Goal: Information Seeking & Learning: Learn about a topic

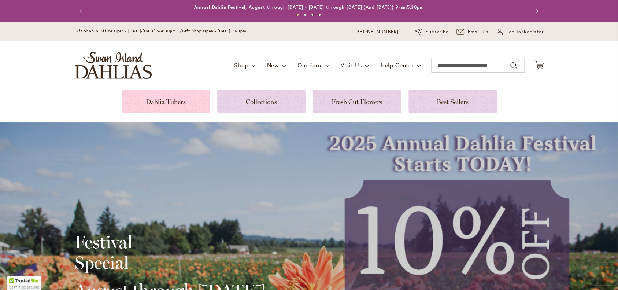
click at [157, 102] on link at bounding box center [166, 101] width 88 height 23
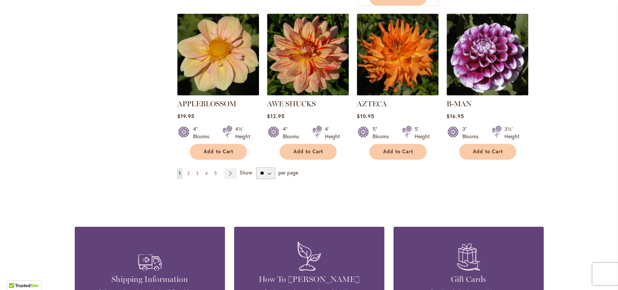
scroll to position [641, 0]
click at [273, 179] on select "** ** ** **" at bounding box center [265, 173] width 19 height 12
select select "**"
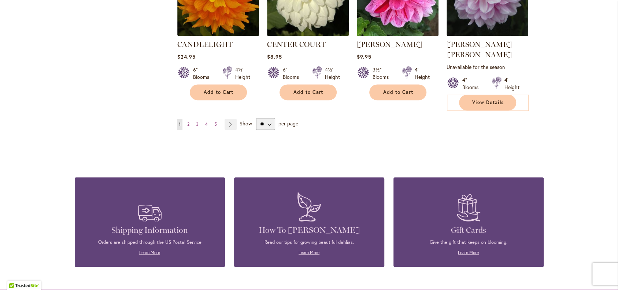
scroll to position [2570, 0]
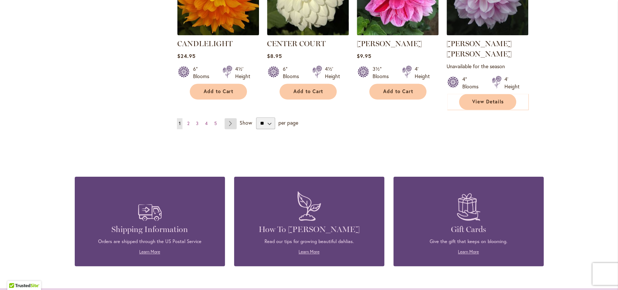
click at [231, 129] on link "Page Next" at bounding box center [231, 123] width 12 height 11
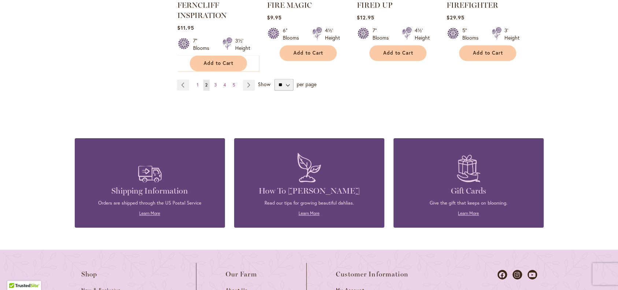
scroll to position [2660, 0]
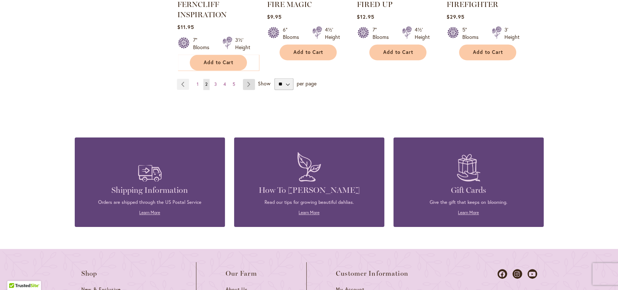
click at [249, 90] on link "Page Next" at bounding box center [249, 84] width 12 height 11
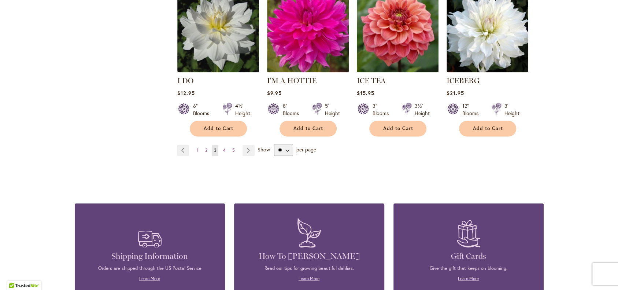
scroll to position [2588, 0]
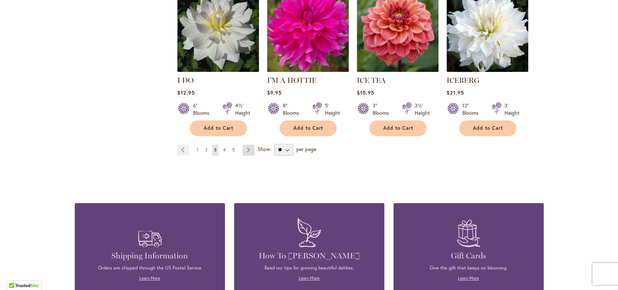
click at [249, 155] on link "Page Next" at bounding box center [249, 149] width 12 height 11
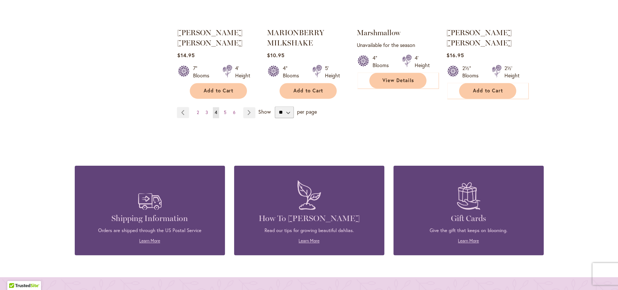
scroll to position [2606, 0]
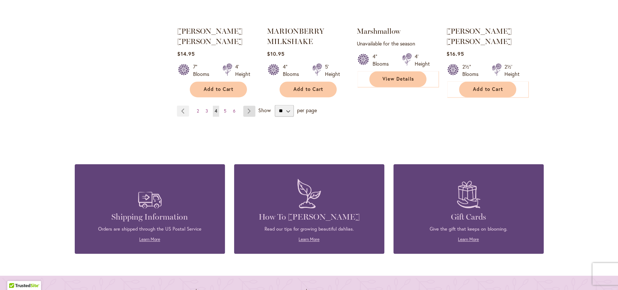
click at [250, 117] on link "Page Next" at bounding box center [249, 111] width 12 height 11
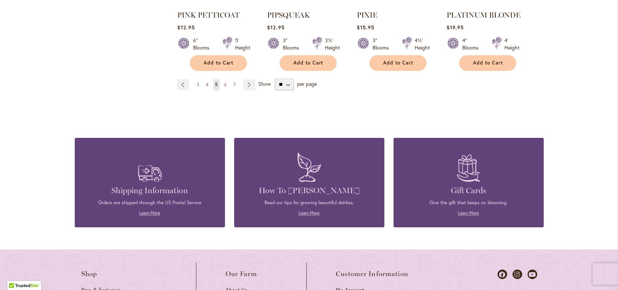
scroll to position [2640, 0]
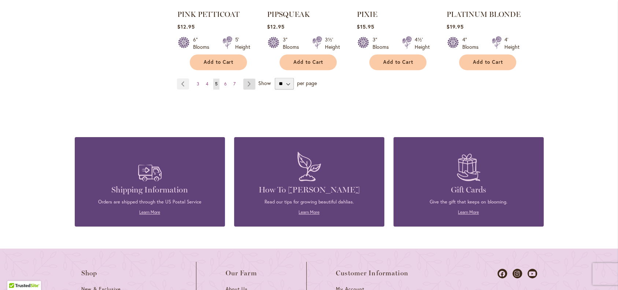
click at [249, 89] on link "Page Next" at bounding box center [249, 83] width 12 height 11
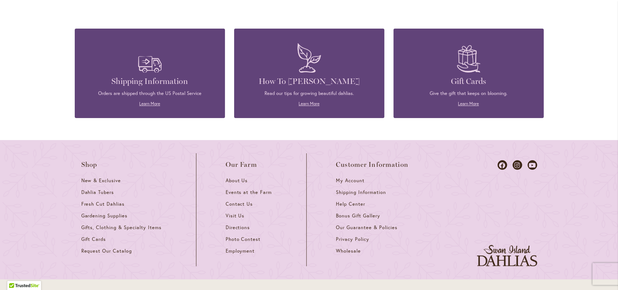
scroll to position [2717, 0]
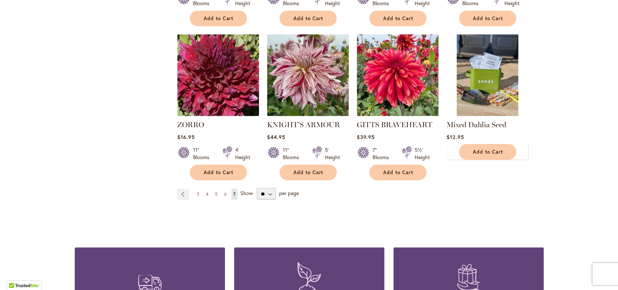
scroll to position [1067, 0]
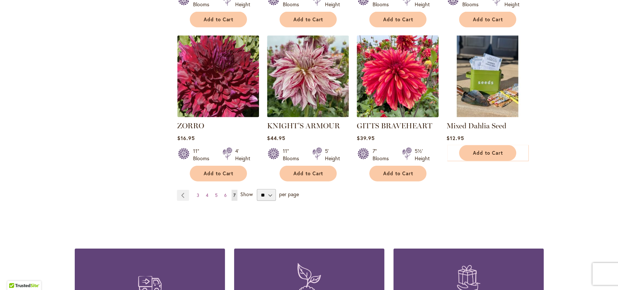
click at [396, 119] on img at bounding box center [398, 77] width 86 height 86
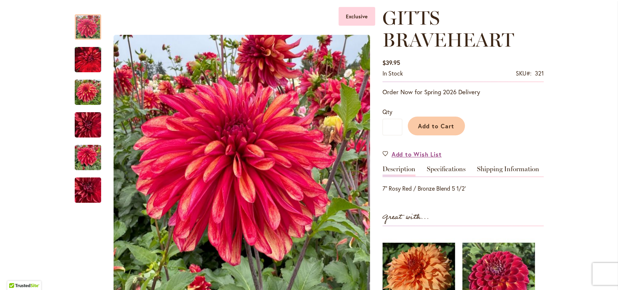
scroll to position [101, 0]
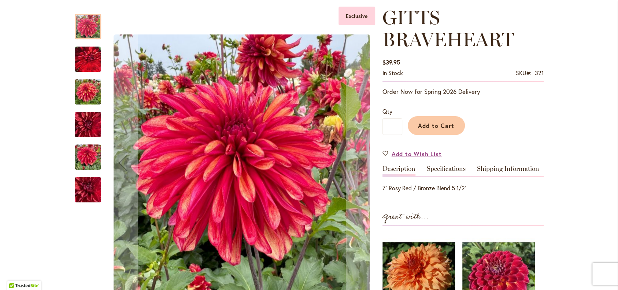
click at [83, 60] on img "GITTS BRAVEHEART" at bounding box center [88, 59] width 26 height 33
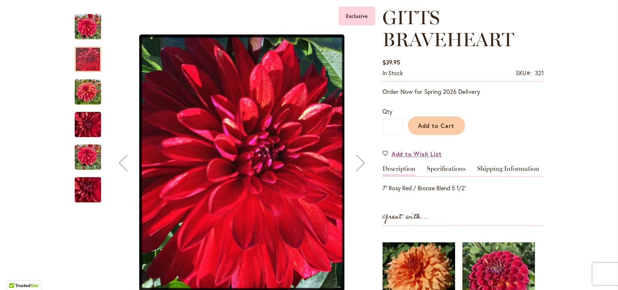
click at [83, 94] on img "GITTS BRAVEHEART" at bounding box center [88, 91] width 26 height 35
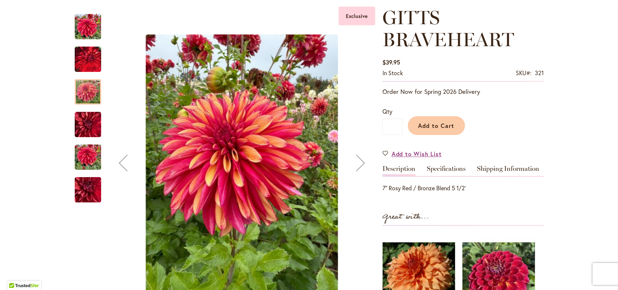
click at [86, 127] on img "GITTS BRAVEHEART" at bounding box center [88, 124] width 26 height 35
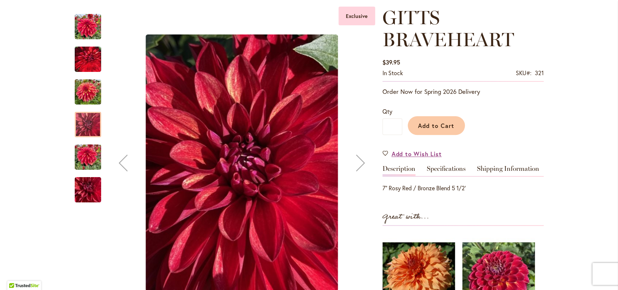
click at [85, 158] on img "GITTS BRAVEHEART" at bounding box center [88, 157] width 26 height 35
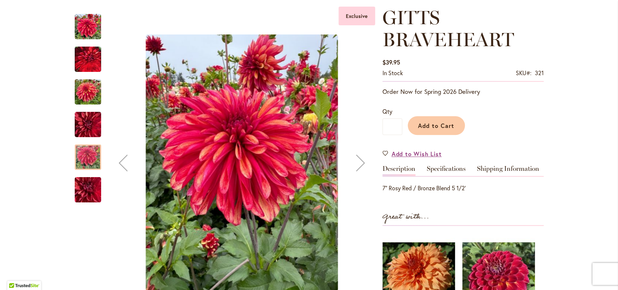
click at [87, 192] on img "GITTS BRAVEHEART" at bounding box center [88, 190] width 53 height 40
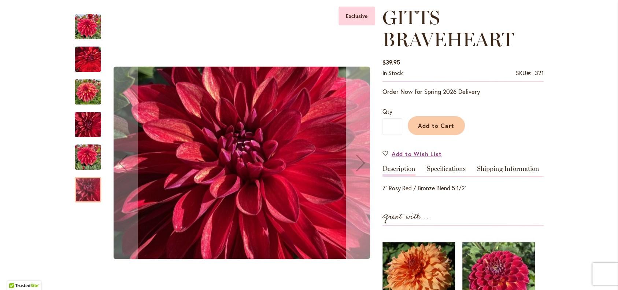
click at [360, 164] on div "Next" at bounding box center [360, 162] width 29 height 29
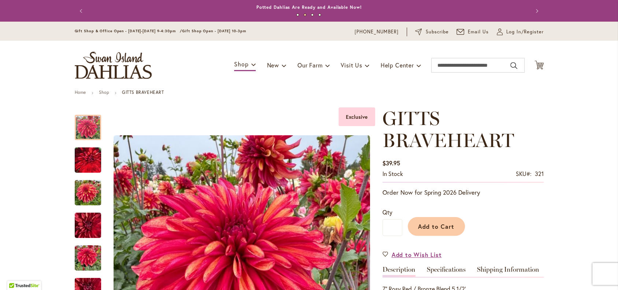
scroll to position [4, 0]
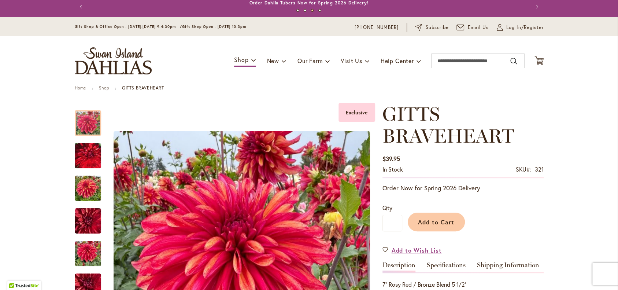
click at [261, 3] on link "Order Dahlia Tubers Now for Spring 2026 Delivery!" at bounding box center [308, 2] width 119 height 5
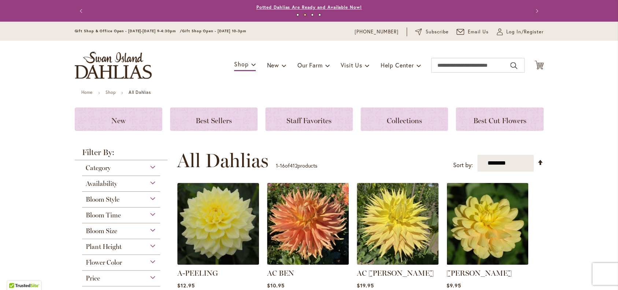
click at [279, 7] on link "Potted Dahlias Are Ready and Available Now!" at bounding box center [310, 6] width 106 height 5
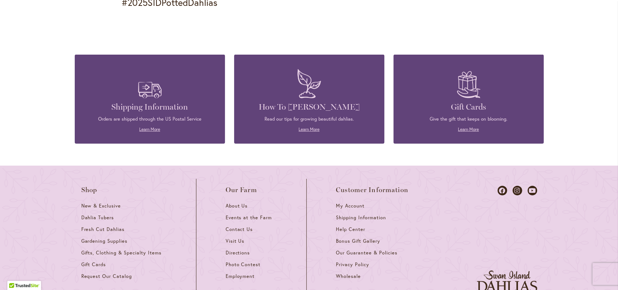
scroll to position [1148, 0]
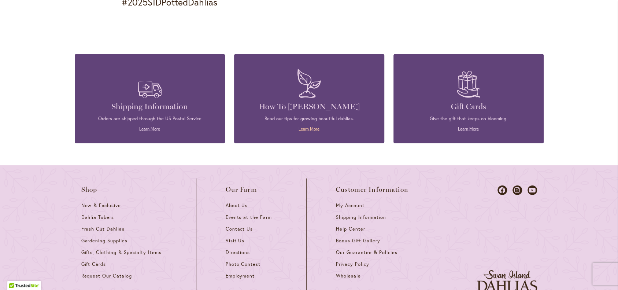
click at [299, 132] on link "Learn More" at bounding box center [309, 128] width 21 height 5
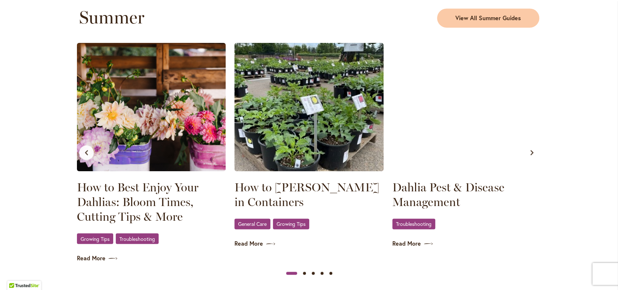
scroll to position [736, 0]
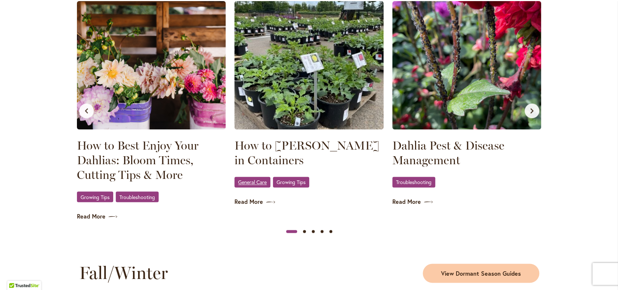
click at [243, 184] on span "General Care" at bounding box center [252, 182] width 29 height 5
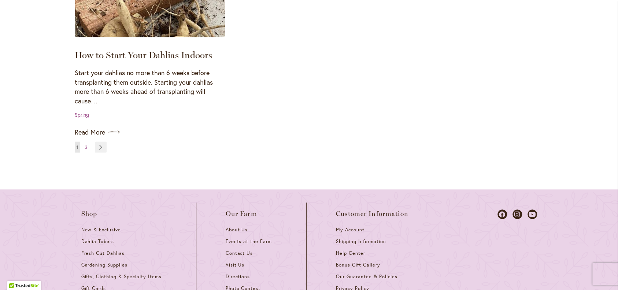
scroll to position [871, 0]
click at [85, 148] on span "2" at bounding box center [86, 145] width 2 height 5
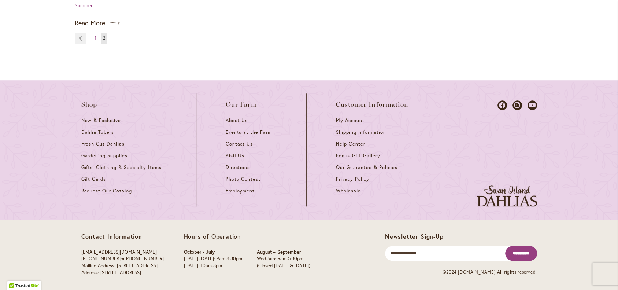
scroll to position [335, 0]
click at [231, 124] on span "About Us" at bounding box center [237, 121] width 22 height 6
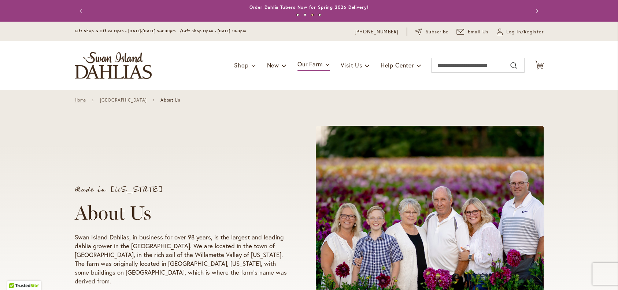
click at [78, 100] on link "Home" at bounding box center [80, 100] width 11 height 5
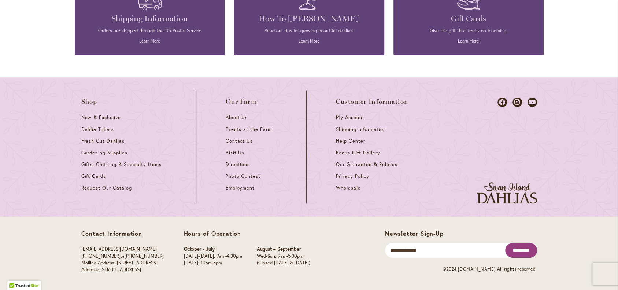
scroll to position [3403, 0]
click at [249, 179] on span "Photo Contest" at bounding box center [243, 176] width 35 height 6
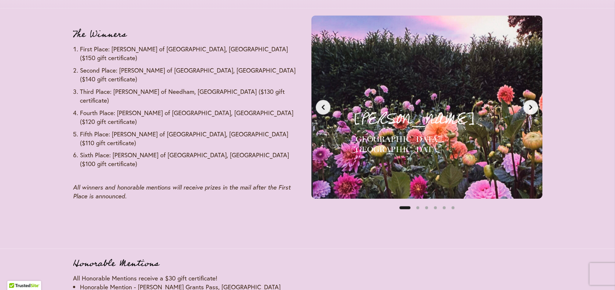
scroll to position [902, 0]
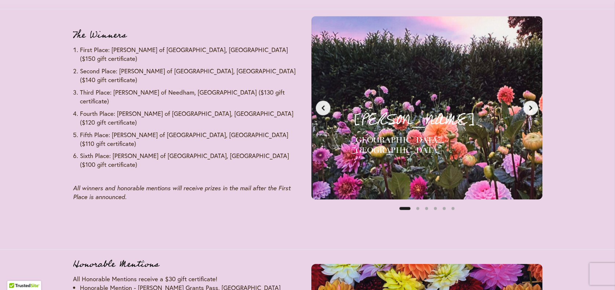
click at [529, 110] on icon "Next slide" at bounding box center [530, 107] width 3 height 5
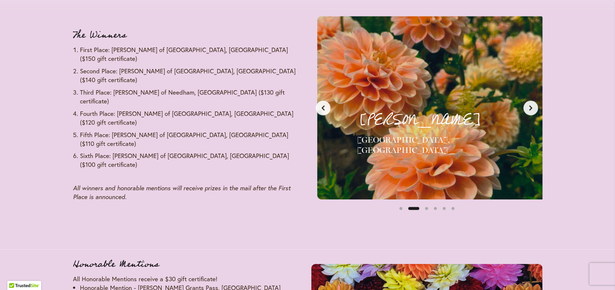
scroll to position [0, 242]
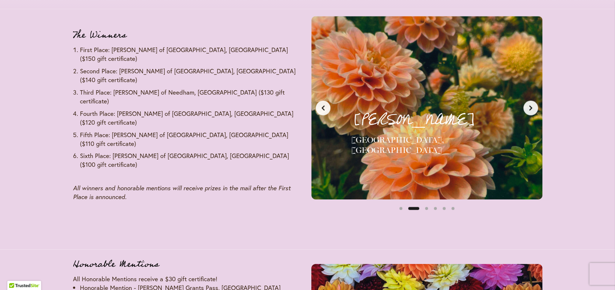
click at [529, 110] on icon "Next slide" at bounding box center [530, 107] width 3 height 5
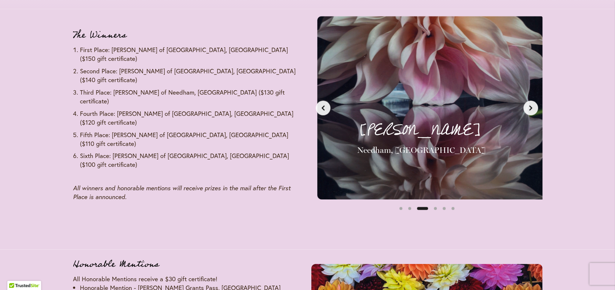
scroll to position [0, 484]
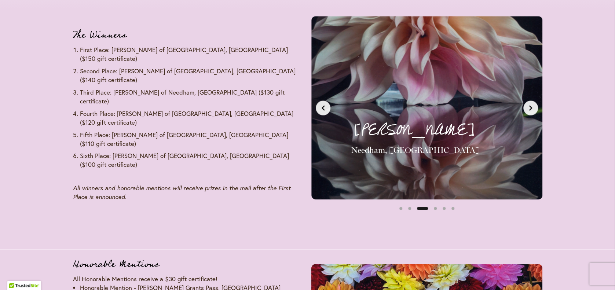
click at [529, 110] on icon "Next slide" at bounding box center [530, 107] width 3 height 5
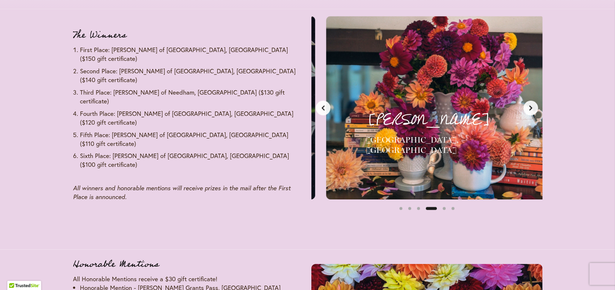
scroll to position [0, 726]
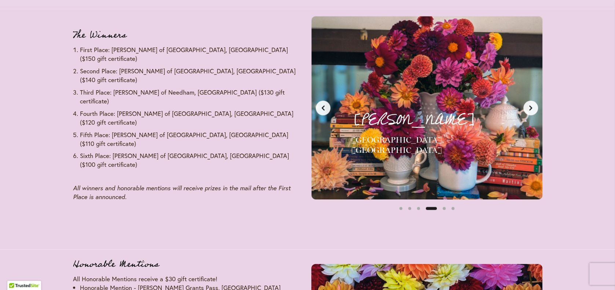
click at [529, 110] on icon "Next slide" at bounding box center [530, 107] width 3 height 5
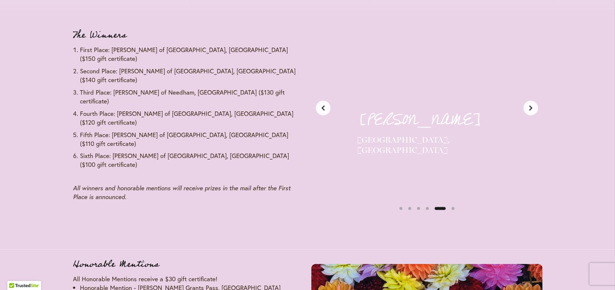
scroll to position [0, 968]
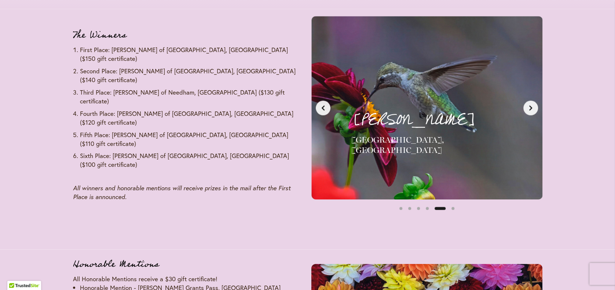
click at [529, 110] on icon "Next slide" at bounding box center [530, 107] width 3 height 5
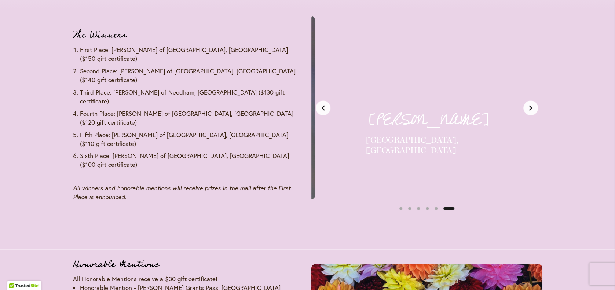
scroll to position [0, 1210]
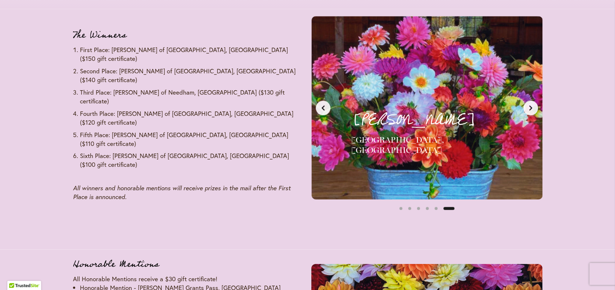
click at [529, 110] on icon "Next slide" at bounding box center [530, 107] width 3 height 5
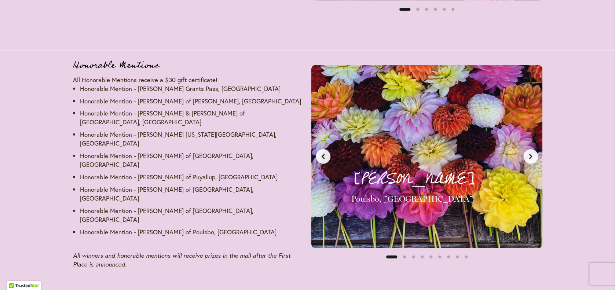
scroll to position [1101, 0]
click at [529, 158] on icon "Next slide" at bounding box center [530, 156] width 3 height 5
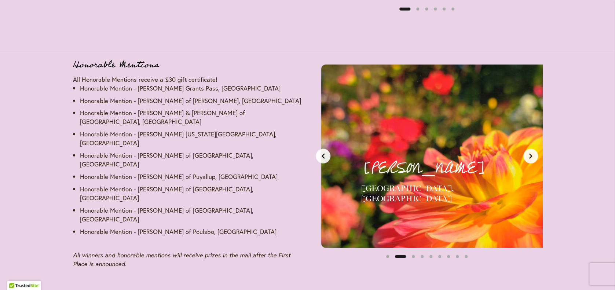
scroll to position [0, 242]
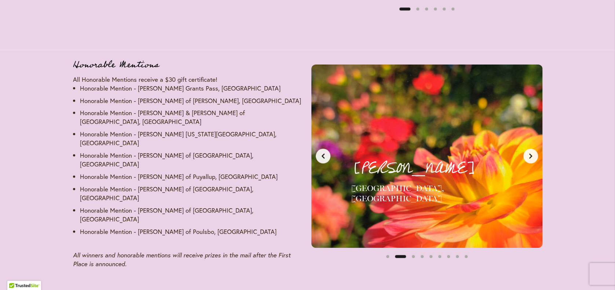
click at [529, 158] on icon "Next slide" at bounding box center [530, 156] width 3 height 5
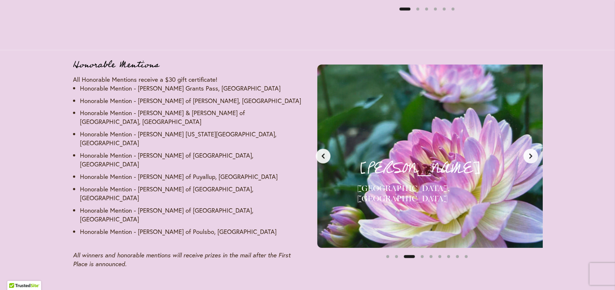
scroll to position [0, 484]
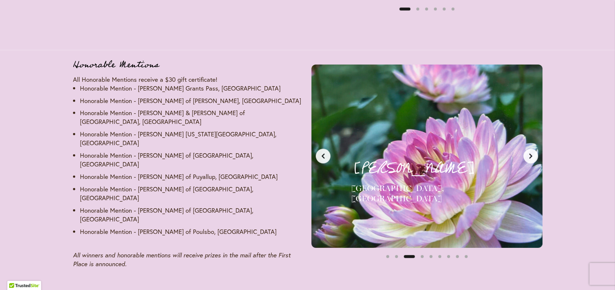
click at [529, 158] on icon "Next slide" at bounding box center [530, 156] width 3 height 5
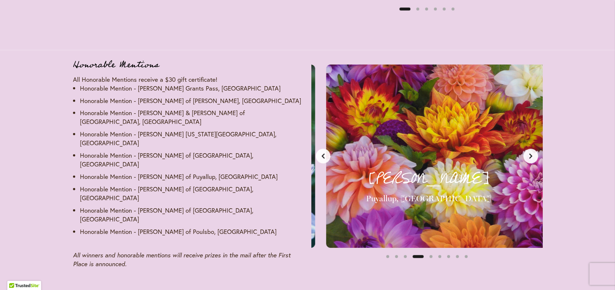
scroll to position [0, 726]
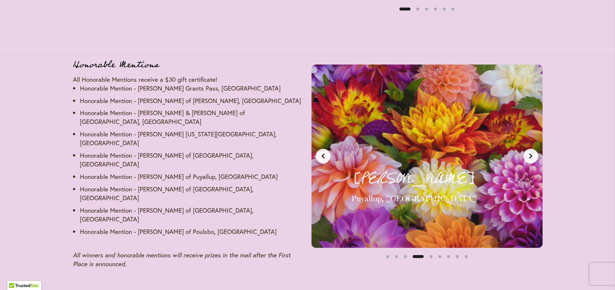
click at [529, 158] on icon "Next slide" at bounding box center [530, 156] width 3 height 5
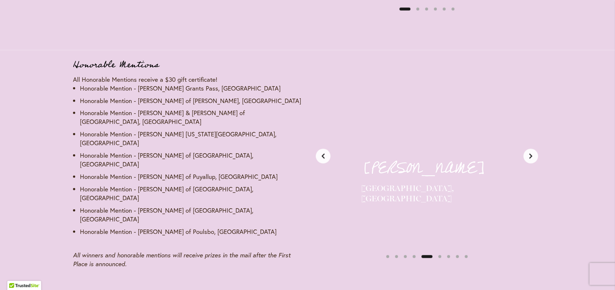
scroll to position [0, 968]
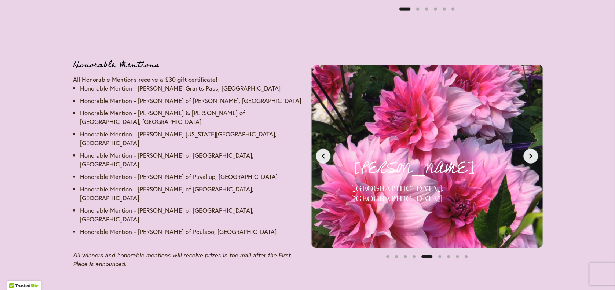
click at [529, 158] on icon "Next slide" at bounding box center [530, 156] width 3 height 5
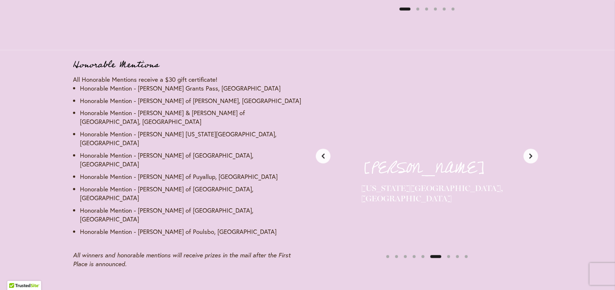
scroll to position [0, 1210]
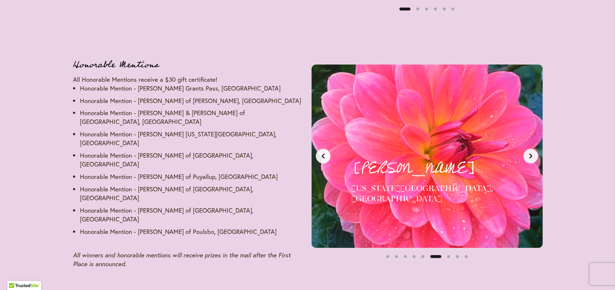
click at [529, 158] on icon "Next slide" at bounding box center [530, 156] width 3 height 5
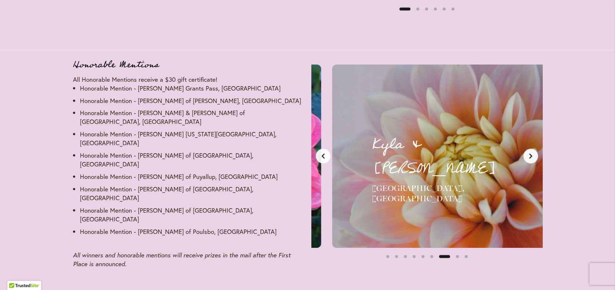
scroll to position [0, 1452]
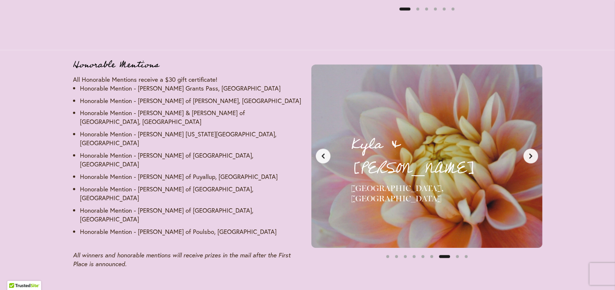
click at [529, 158] on icon "Next slide" at bounding box center [530, 156] width 3 height 5
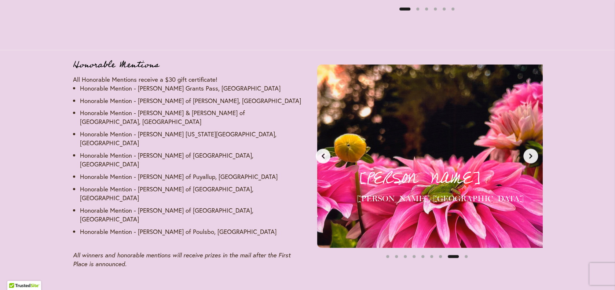
scroll to position [0, 1693]
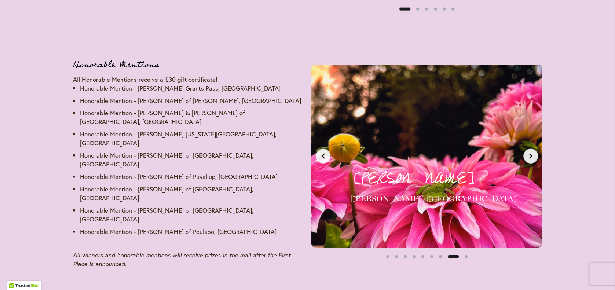
click at [529, 158] on icon "Next slide" at bounding box center [530, 156] width 3 height 5
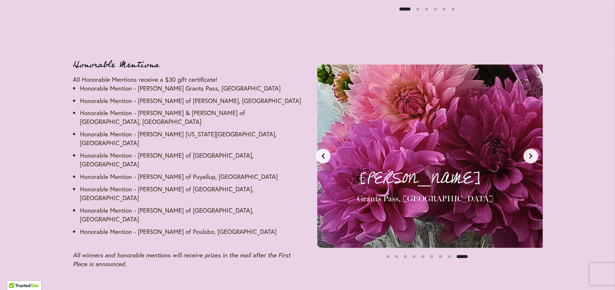
scroll to position [0, 1935]
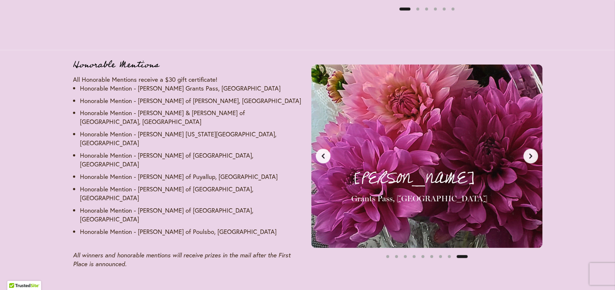
click at [529, 158] on icon "Next slide" at bounding box center [530, 156] width 3 height 5
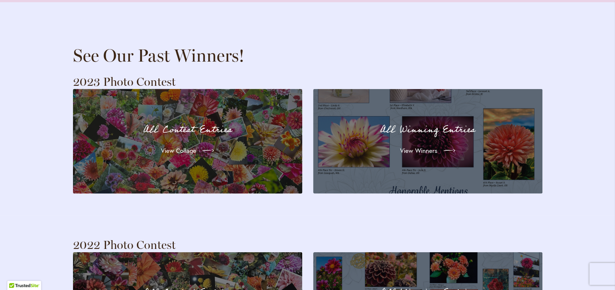
scroll to position [1404, 0]
click at [427, 155] on span "View Winners" at bounding box center [417, 150] width 37 height 9
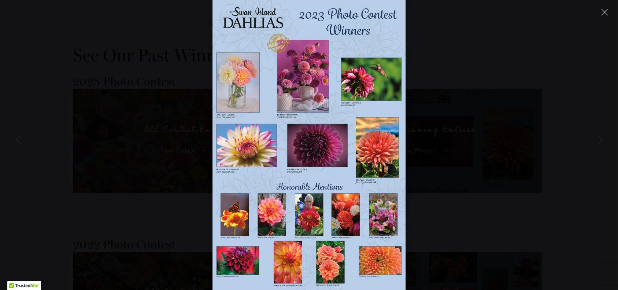
click at [307, 216] on img at bounding box center [309, 145] width 193 height 290
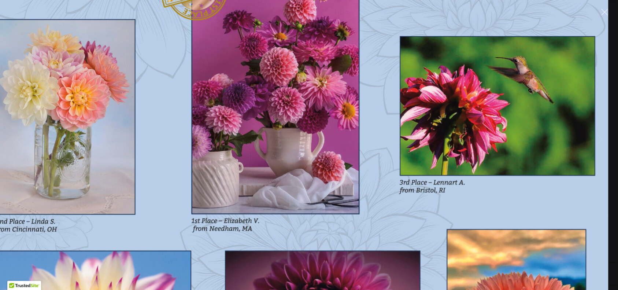
drag, startPoint x: 349, startPoint y: 116, endPoint x: 335, endPoint y: 315, distance: 199.6
click at [335, 290] on html "Skip to Accessibility Information The store will not work correctly in the case…" at bounding box center [309, 141] width 618 height 3090
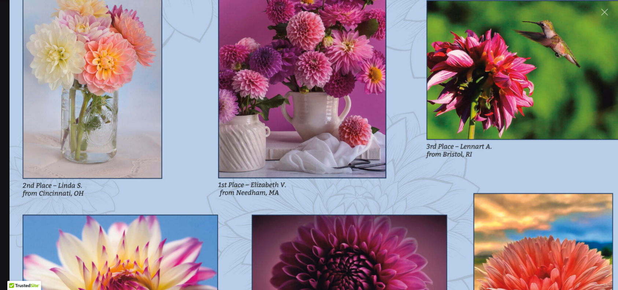
drag, startPoint x: 364, startPoint y: 189, endPoint x: 359, endPoint y: 316, distance: 127.3
click at [359, 290] on html "Skip to Accessibility Information The store will not work correctly in the case…" at bounding box center [309, 141] width 618 height 3090
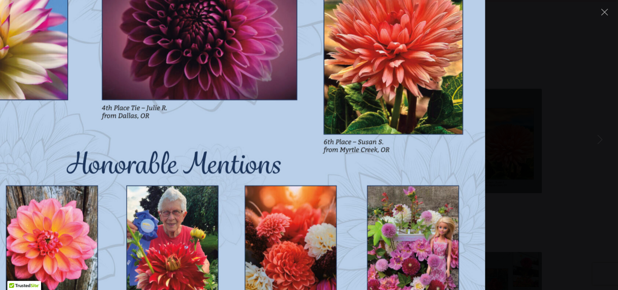
drag, startPoint x: 191, startPoint y: 186, endPoint x: 260, endPoint y: -4, distance: 202.0
click at [260, 0] on html "Skip to Accessibility Information The store will not work correctly in the case…" at bounding box center [309, 141] width 618 height 3090
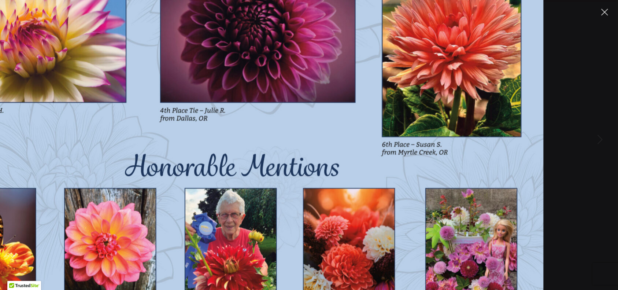
click at [603, 10] on icon "Close" at bounding box center [605, 12] width 7 height 7
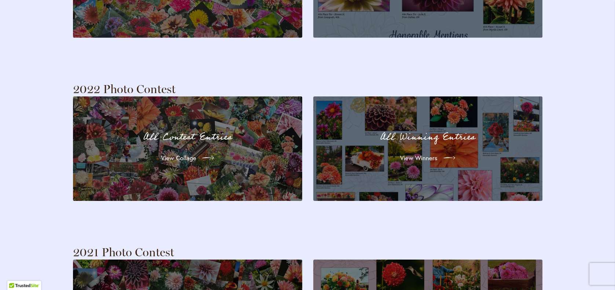
scroll to position [1560, 0]
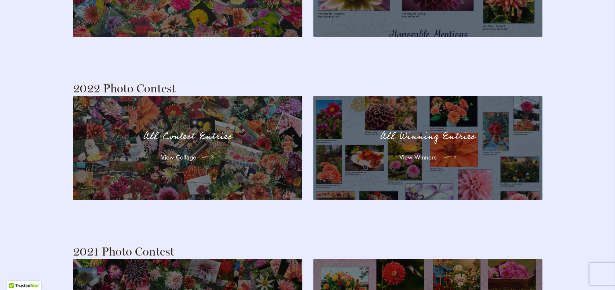
click at [423, 158] on link "View Winners" at bounding box center [427, 157] width 68 height 21
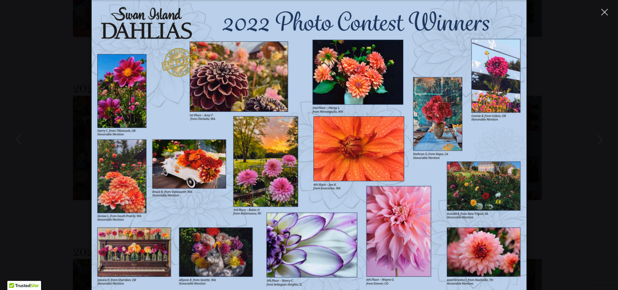
click at [604, 10] on icon "Close" at bounding box center [605, 12] width 7 height 7
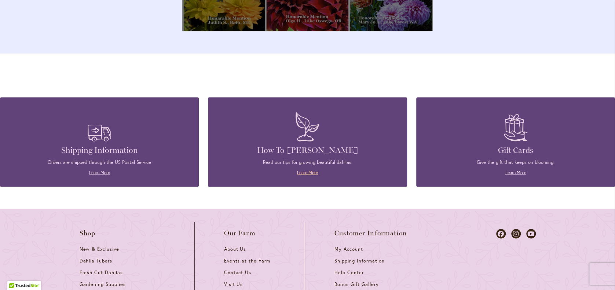
scroll to position [2669, 0]
click at [302, 175] on link "Learn More" at bounding box center [307, 171] width 21 height 5
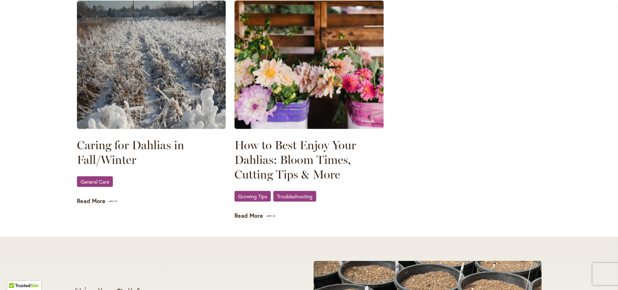
scroll to position [1036, 0]
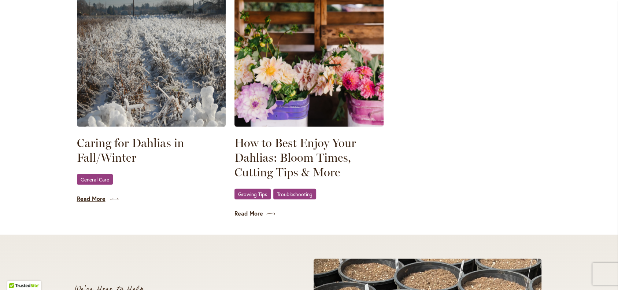
click at [78, 203] on link "Read More" at bounding box center [151, 199] width 149 height 8
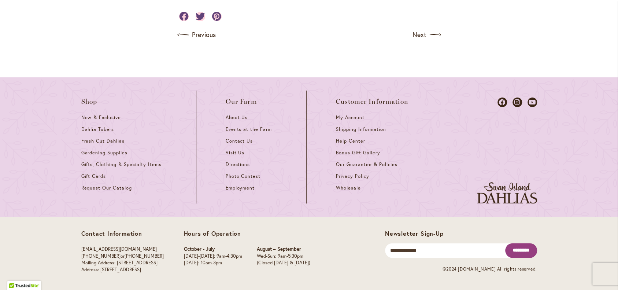
scroll to position [2443, 0]
click at [109, 121] on span "New & Exclusive" at bounding box center [101, 117] width 40 height 6
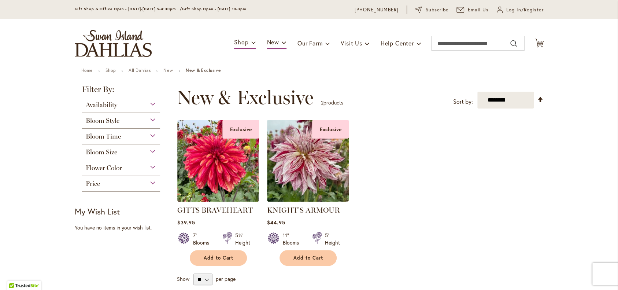
scroll to position [21, 0]
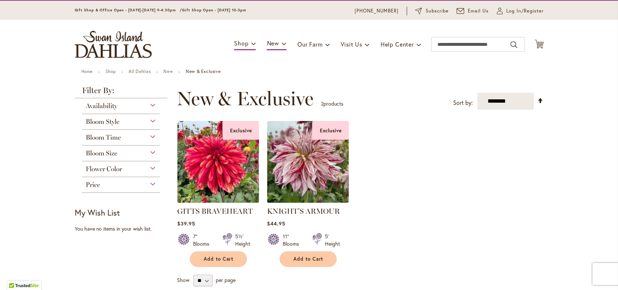
click at [150, 120] on div "Bloom Style" at bounding box center [121, 120] width 78 height 12
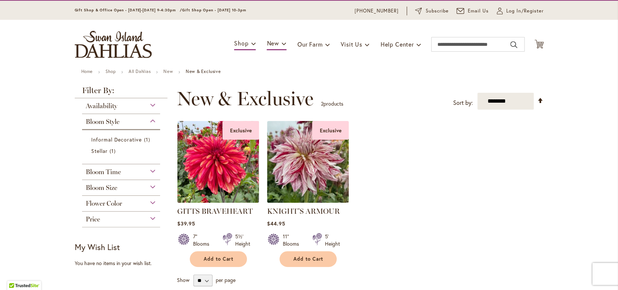
click at [150, 120] on div "Bloom Style" at bounding box center [121, 120] width 78 height 12
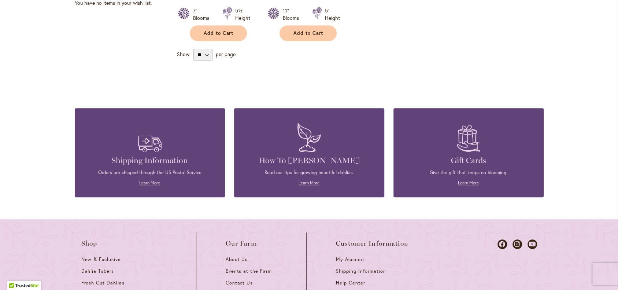
scroll to position [248, 0]
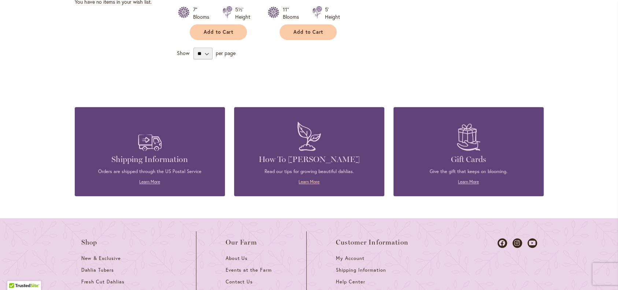
click at [303, 184] on link "Learn More" at bounding box center [309, 181] width 21 height 5
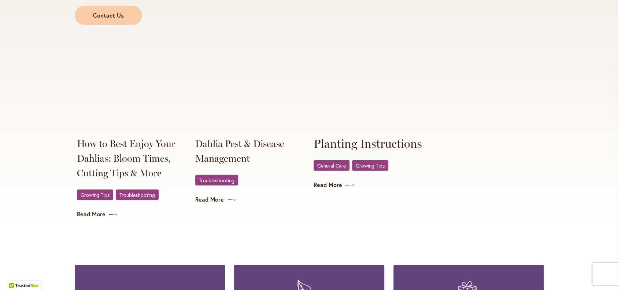
scroll to position [1387, 0]
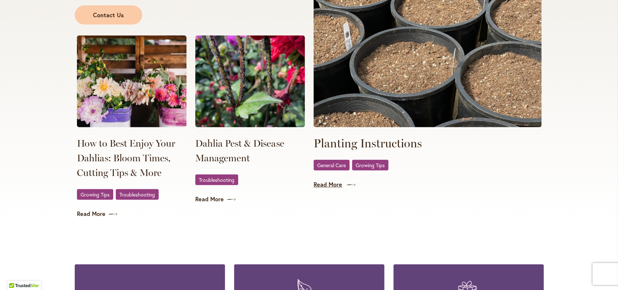
click at [332, 189] on link "Read More" at bounding box center [428, 184] width 228 height 8
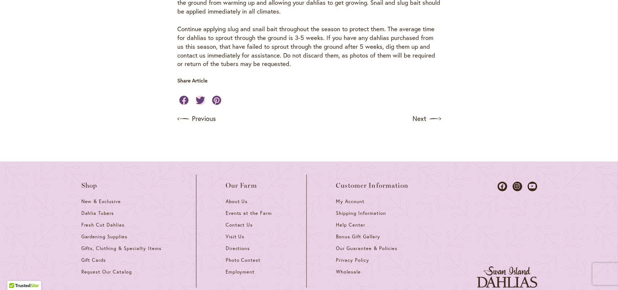
scroll to position [648, 0]
click at [83, 221] on span "Fresh Cut Dahlias" at bounding box center [103, 224] width 44 height 6
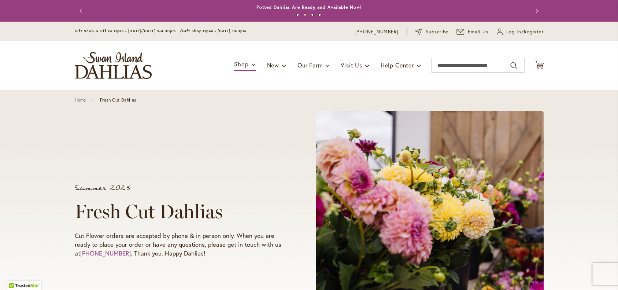
click at [113, 72] on img "store logo" at bounding box center [113, 65] width 77 height 27
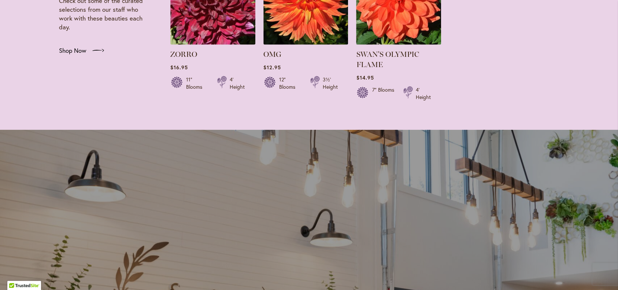
scroll to position [1504, 0]
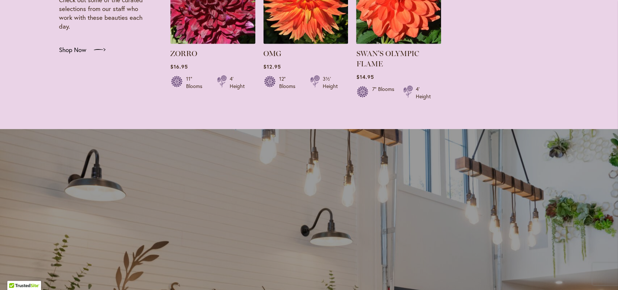
click at [78, 54] on span "Shop Now" at bounding box center [72, 49] width 27 height 9
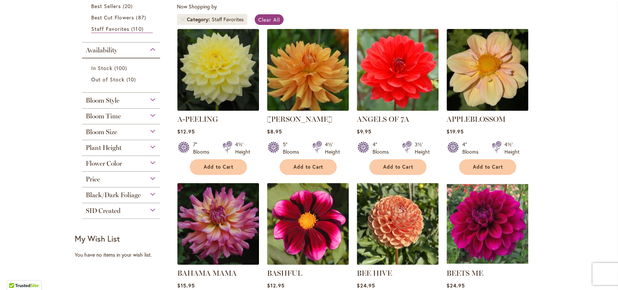
scroll to position [139, 0]
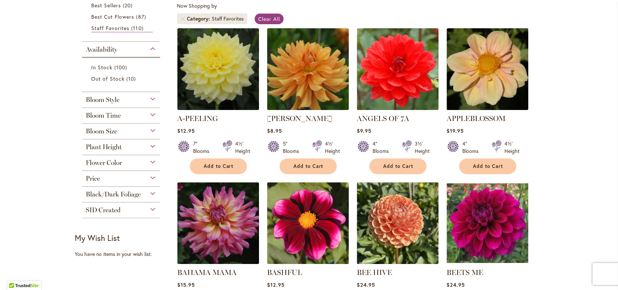
click at [151, 104] on div "Bloom Style" at bounding box center [121, 98] width 78 height 12
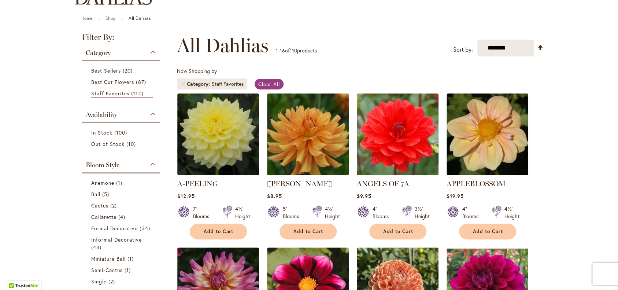
scroll to position [73, 0]
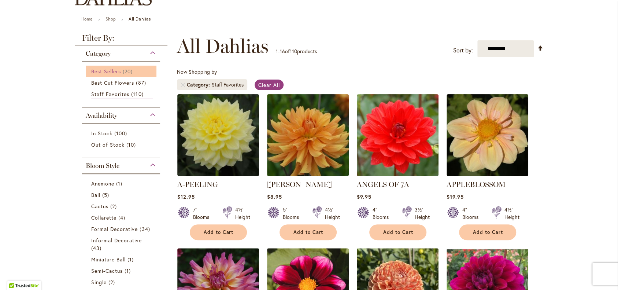
click at [93, 72] on span "Best Sellers" at bounding box center [106, 71] width 30 height 7
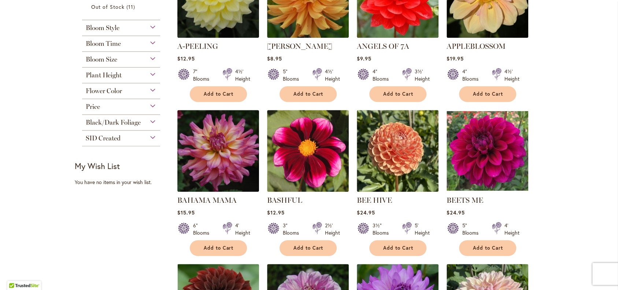
scroll to position [207, 0]
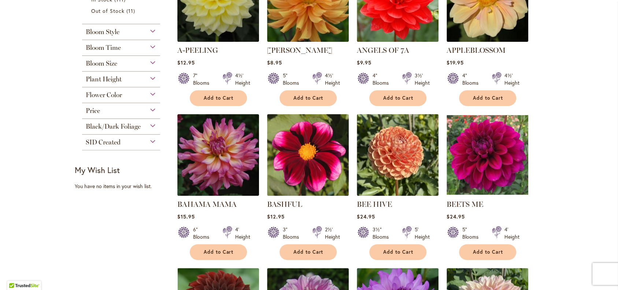
click at [151, 36] on div "Bloom Style" at bounding box center [121, 30] width 78 height 12
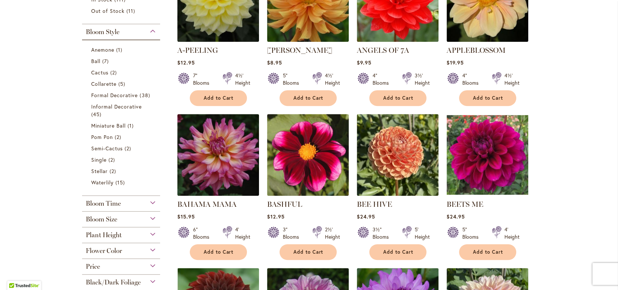
click at [151, 36] on div "Bloom Style" at bounding box center [121, 30] width 78 height 12
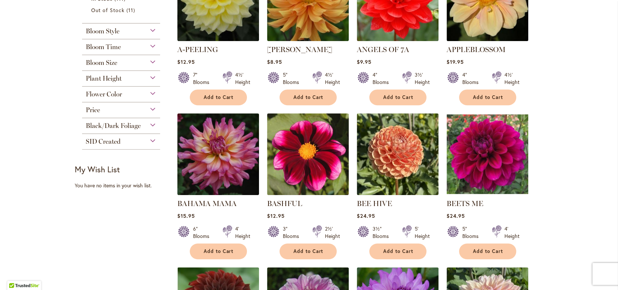
scroll to position [209, 0]
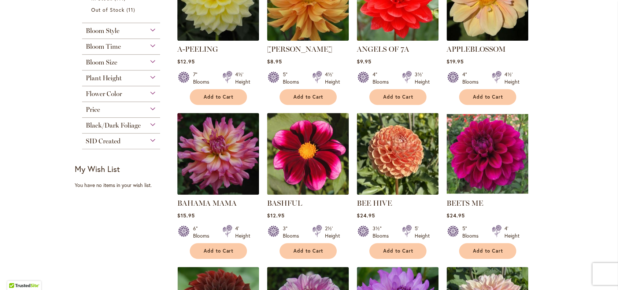
click at [91, 66] on span "Bloom Size" at bounding box center [102, 62] width 32 height 8
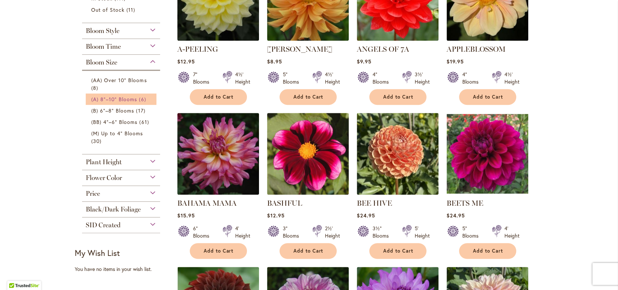
click at [100, 103] on span "(A) 8"–10" Blooms" at bounding box center [114, 99] width 46 height 7
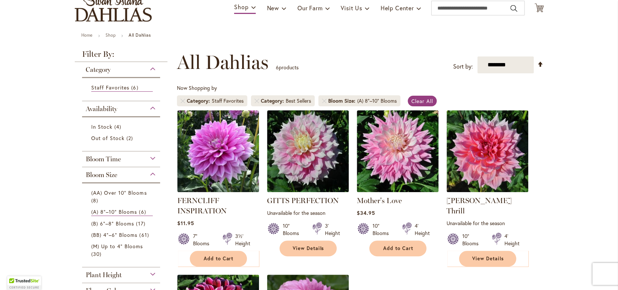
scroll to position [58, 0]
